Goal: Find specific page/section: Find specific page/section

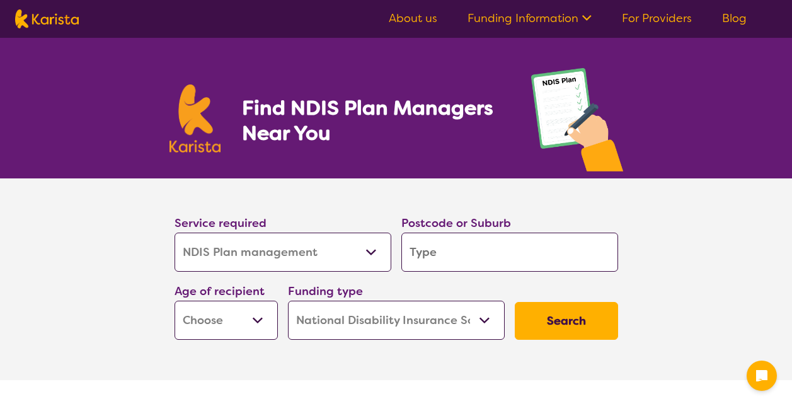
select select "NDIS Plan management"
select select "NDIS"
select select "NDIS Plan management"
select select "NDIS"
click at [664, 11] on link "For Providers" at bounding box center [657, 18] width 70 height 15
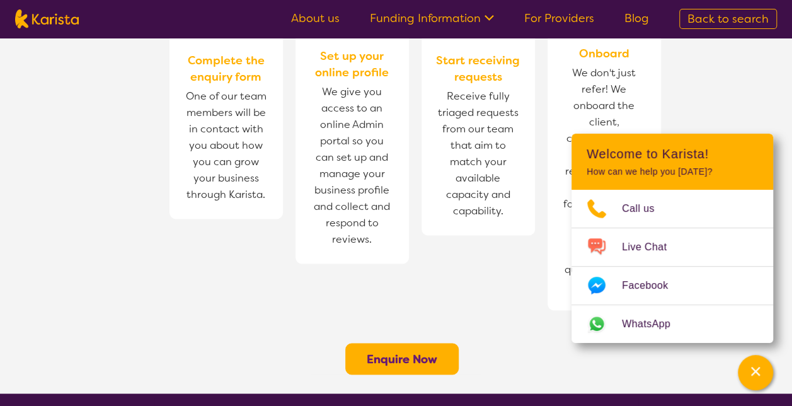
scroll to position [1116, 0]
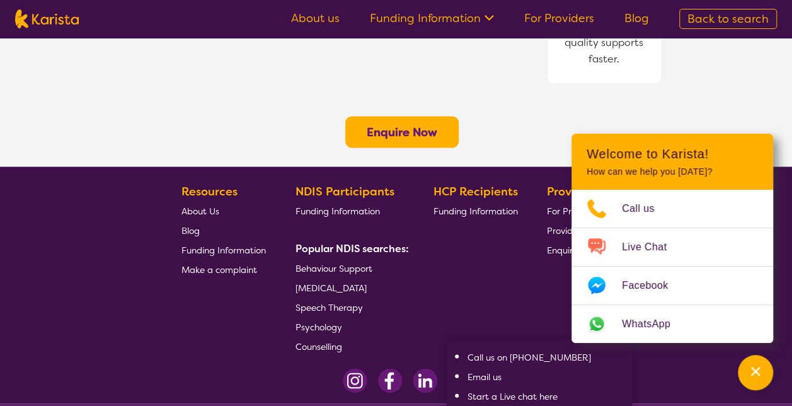
click at [482, 371] on link "Email us" at bounding box center [484, 376] width 34 height 11
click at [340, 321] on span "Psychology" at bounding box center [319, 326] width 47 height 11
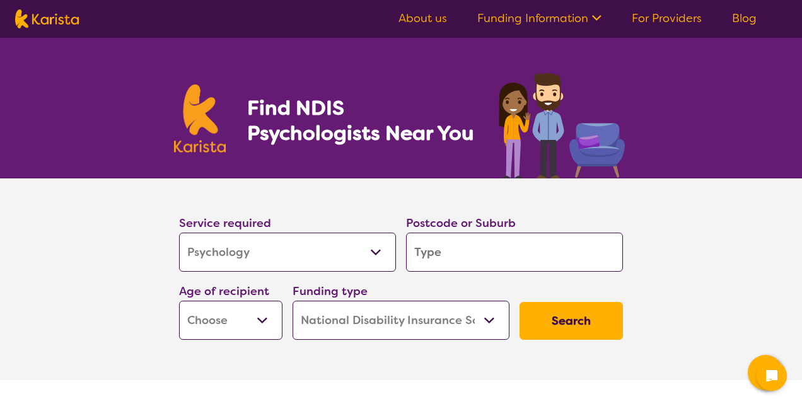
select select "Psychology"
select select "NDIS"
select select "Psychology"
select select "NDIS"
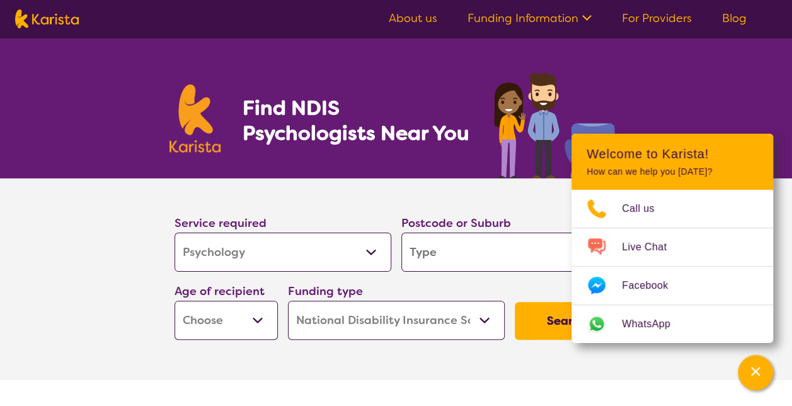
click at [345, 216] on div "Service required Allied Health Assistant Assessment ([MEDICAL_DATA] or [MEDICAL…" at bounding box center [283, 243] width 217 height 58
